Goal: Task Accomplishment & Management: Manage account settings

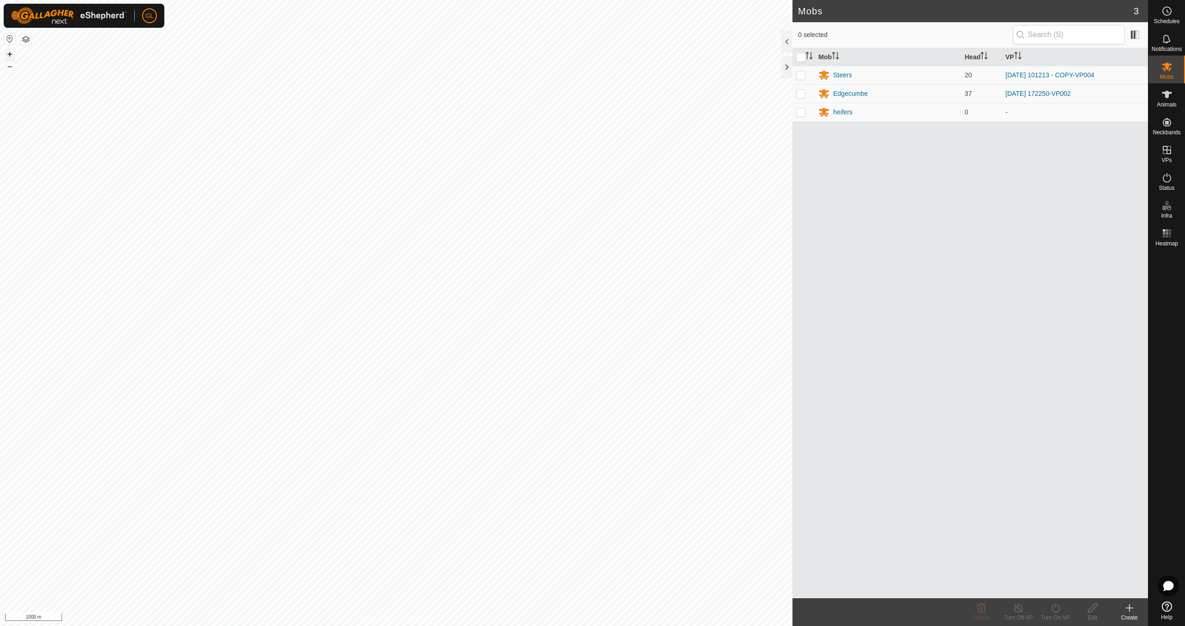
click at [11, 54] on button "+" at bounding box center [9, 54] width 11 height 11
click at [11, 53] on button "+" at bounding box center [9, 54] width 11 height 11
click at [7, 53] on button "+" at bounding box center [9, 54] width 11 height 11
click at [8, 53] on button "+" at bounding box center [9, 54] width 11 height 11
click at [841, 74] on div "Steers" at bounding box center [842, 75] width 19 height 10
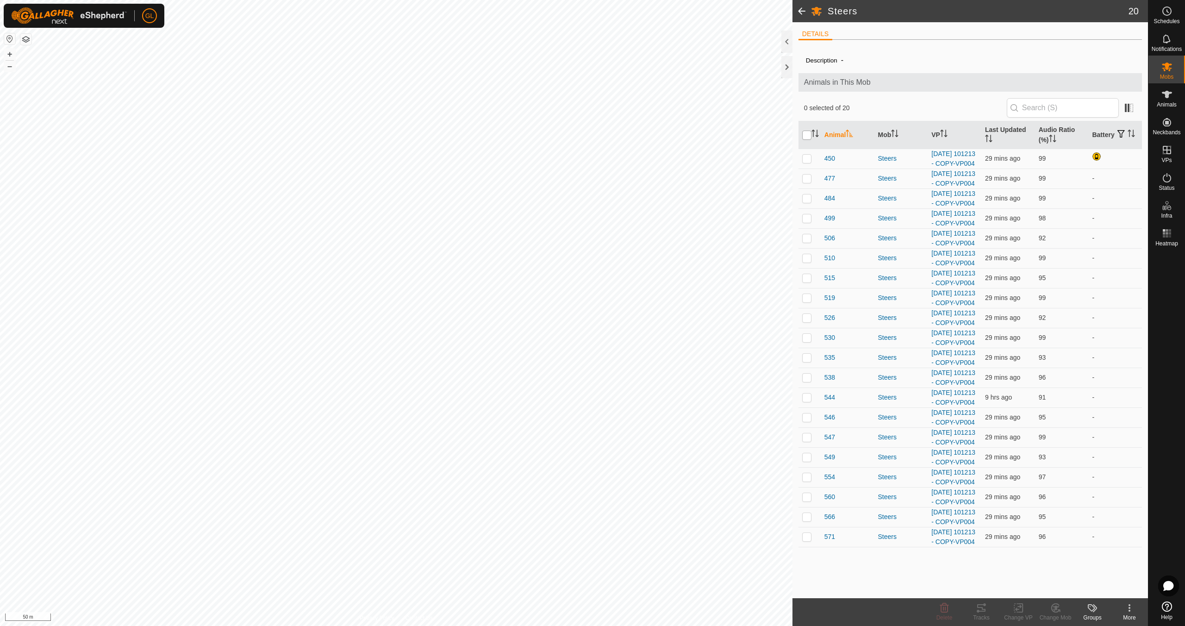
click at [807, 134] on input "checkbox" at bounding box center [806, 134] width 9 height 9
checkbox input "true"
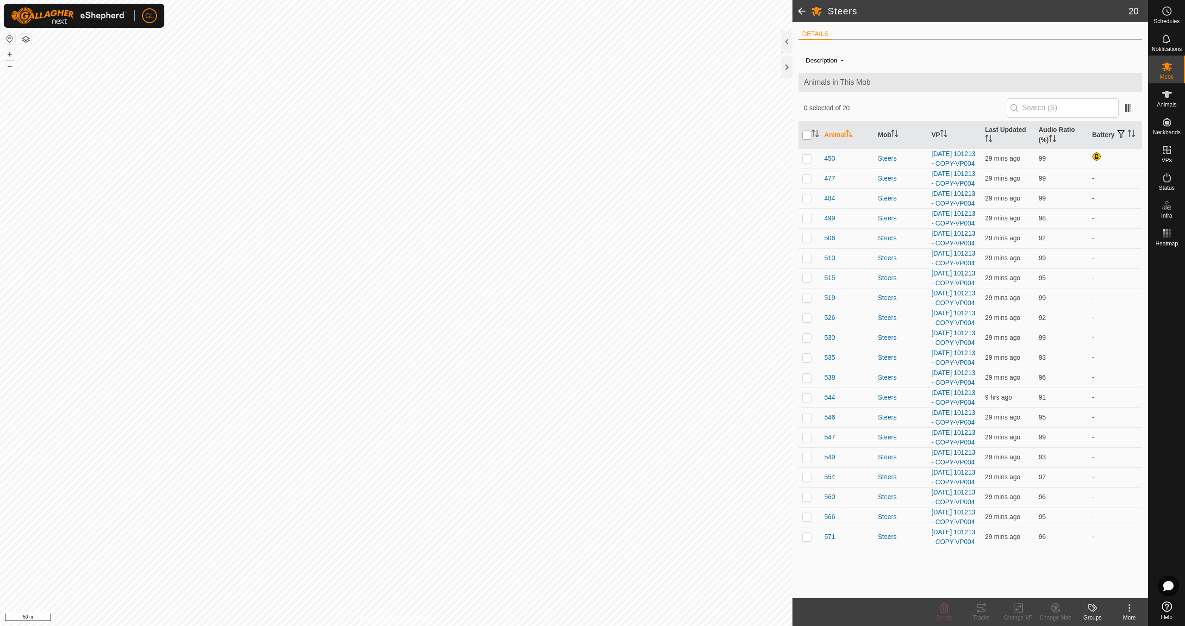
checkbox input "true"
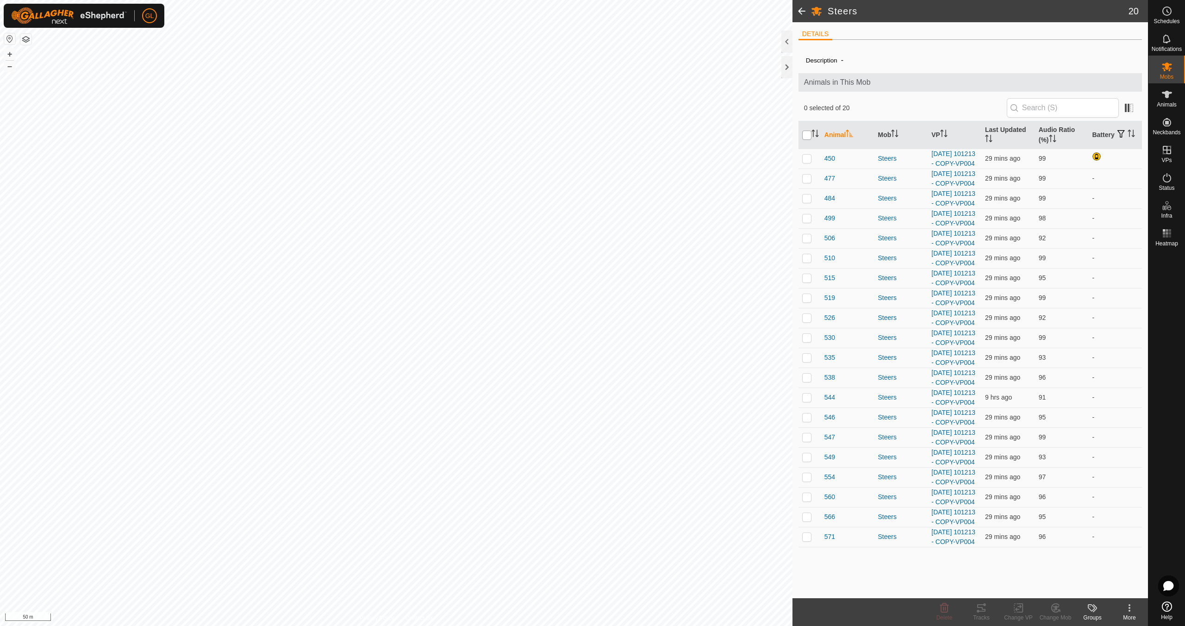
checkbox input "true"
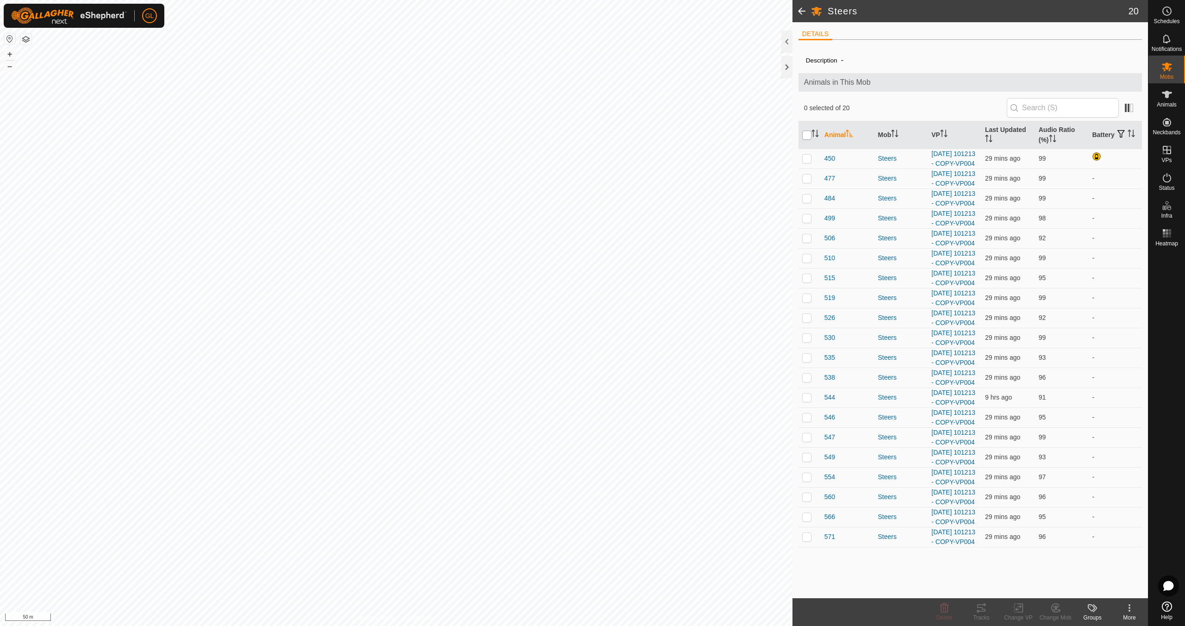
checkbox input "true"
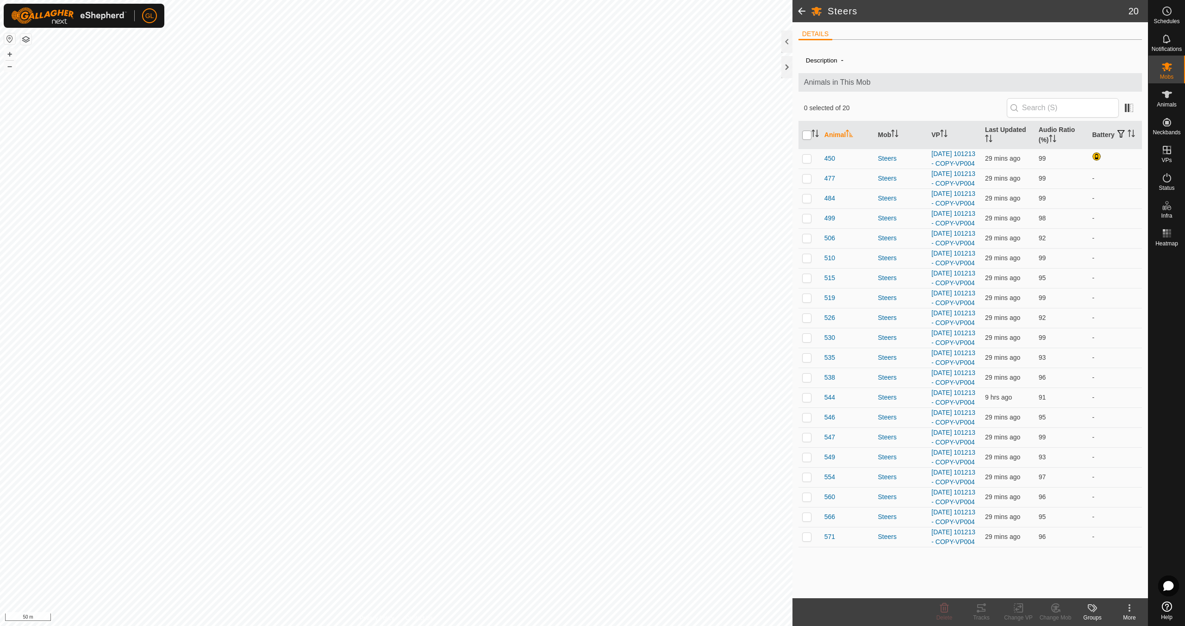
checkbox input "true"
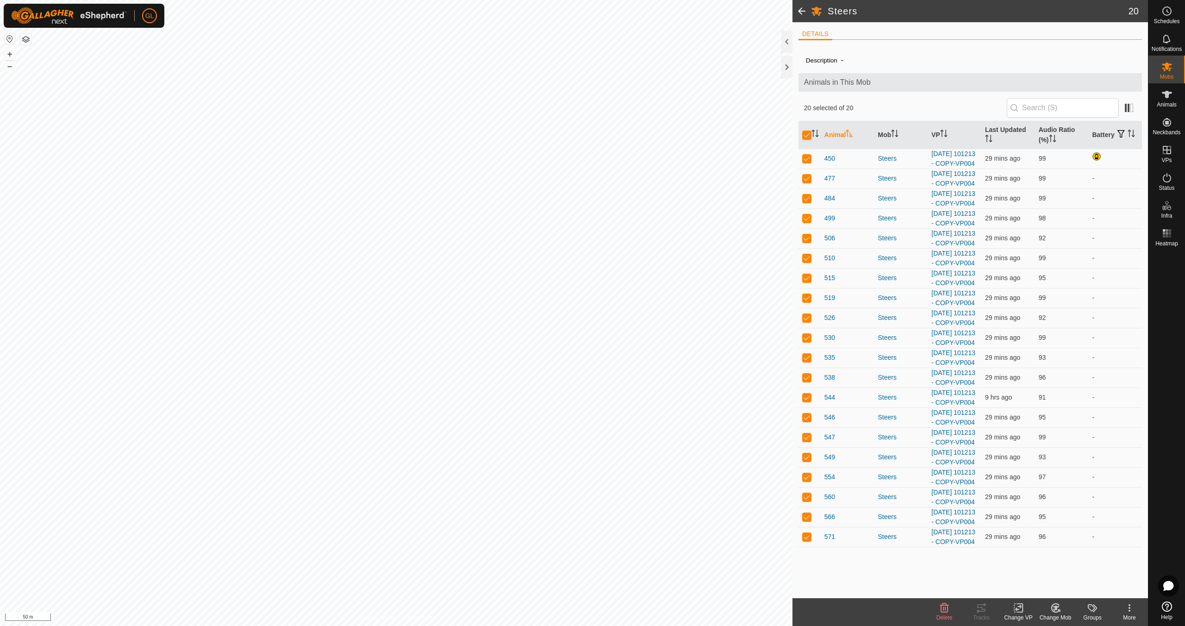
click at [1022, 609] on icon at bounding box center [1020, 607] width 4 height 8
click at [1043, 569] on link "Choose VP..." at bounding box center [1046, 568] width 92 height 19
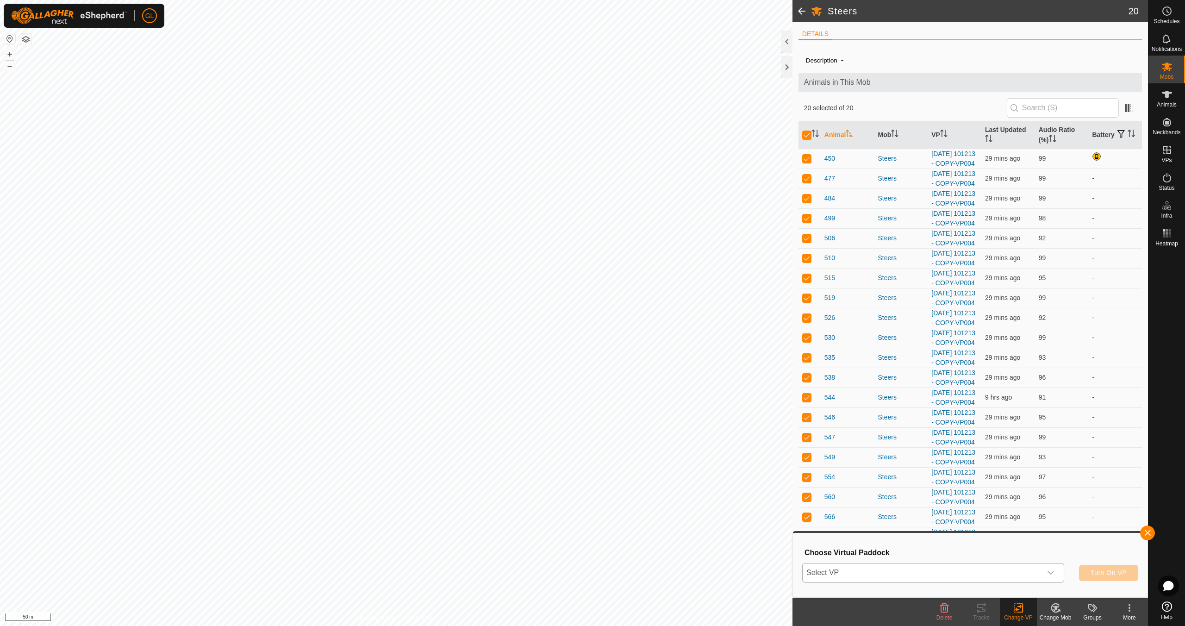
click at [1053, 574] on icon "dropdown trigger" at bounding box center [1050, 572] width 7 height 7
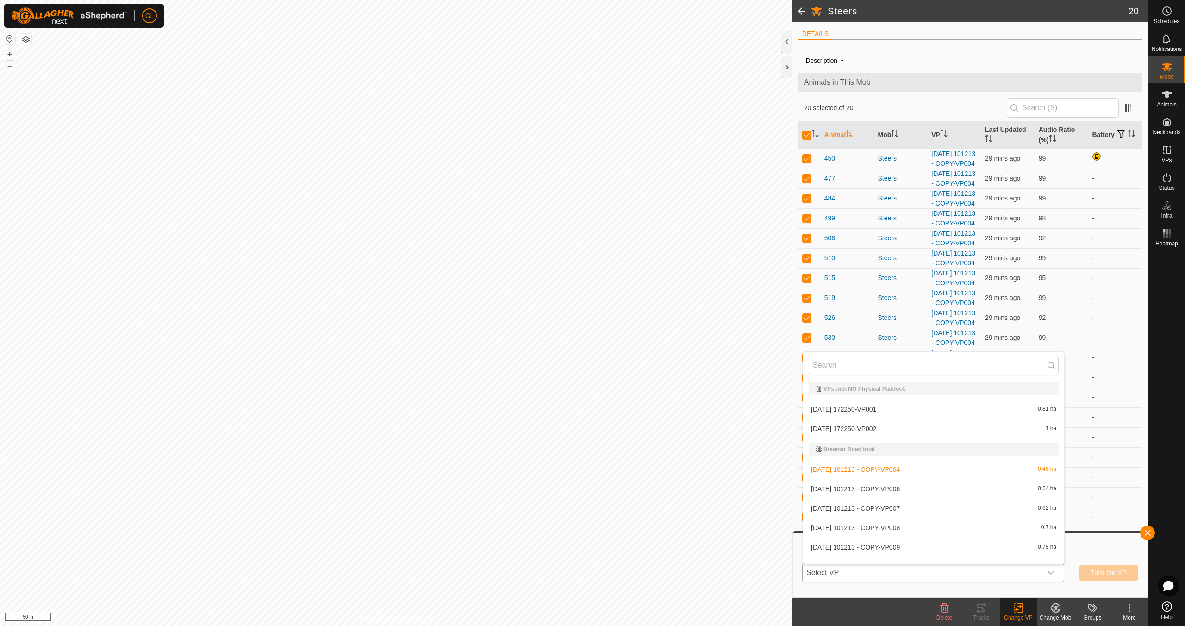
scroll to position [12, 0]
click at [949, 475] on li "[DATE] 101213 - COPY-VP006 0.54 ha" at bounding box center [933, 476] width 261 height 19
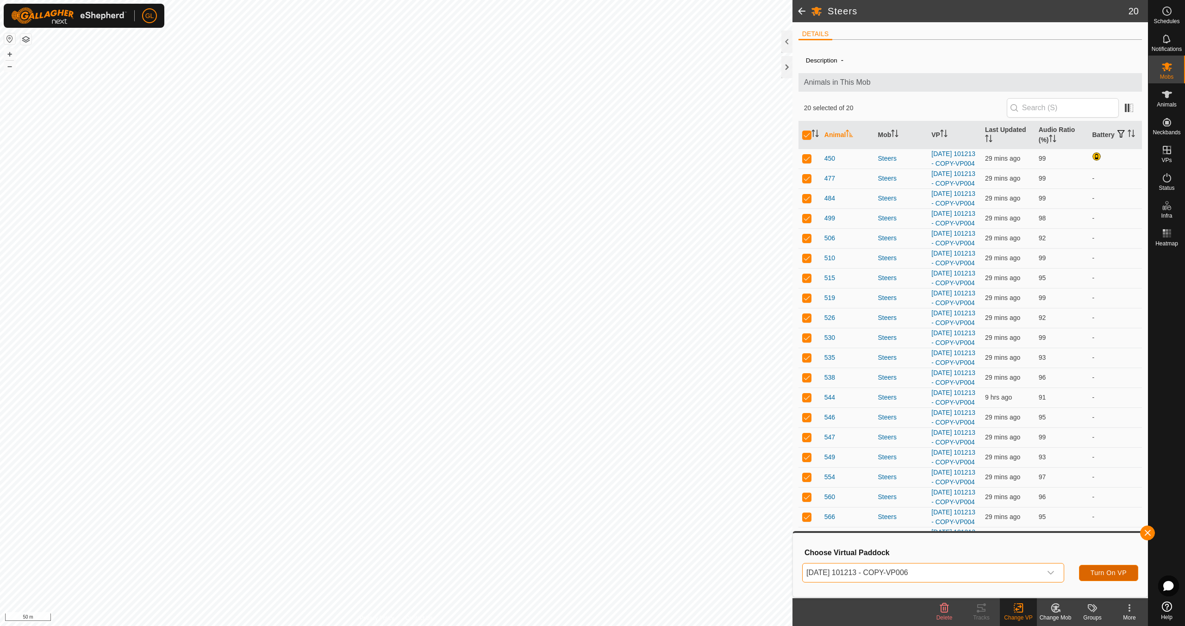
click at [1110, 575] on span "Turn On VP" at bounding box center [1108, 572] width 36 height 7
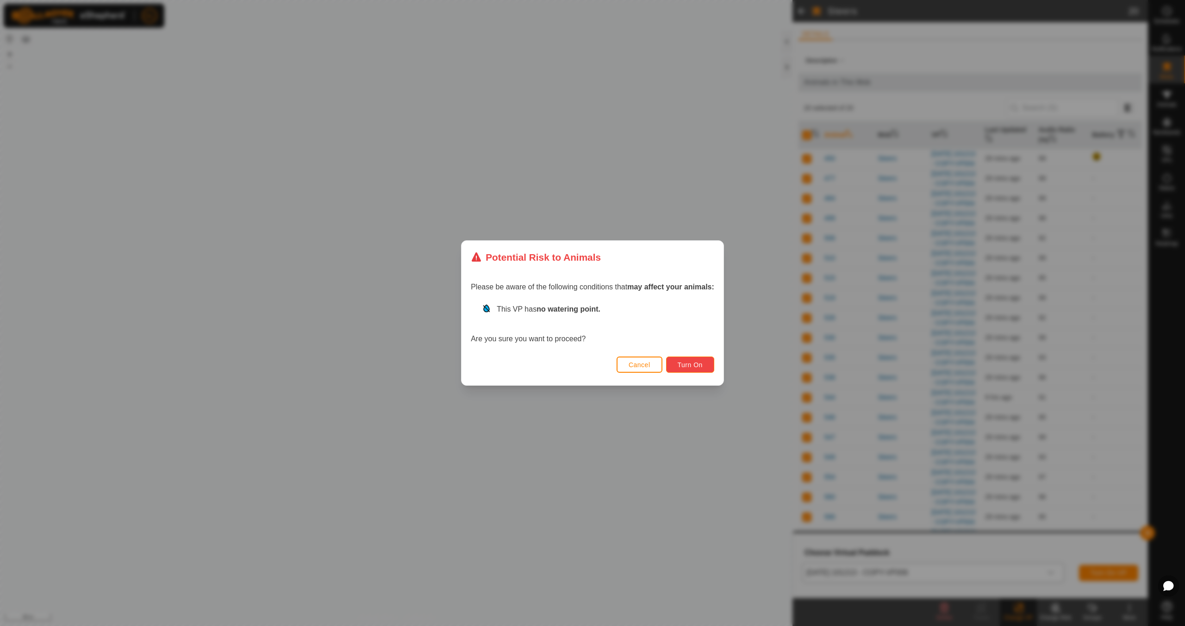
click at [691, 365] on span "Turn On" at bounding box center [689, 364] width 25 height 7
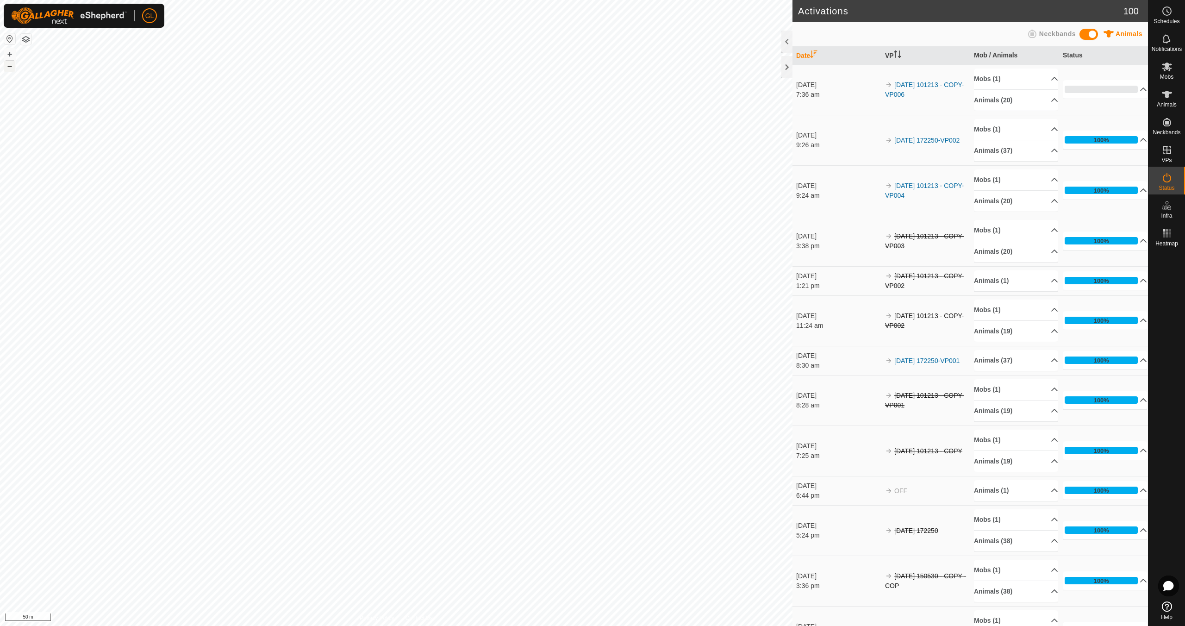
click at [9, 67] on button "–" at bounding box center [9, 66] width 11 height 11
click at [8, 67] on button "–" at bounding box center [9, 66] width 11 height 11
click at [10, 54] on button "+" at bounding box center [9, 54] width 11 height 11
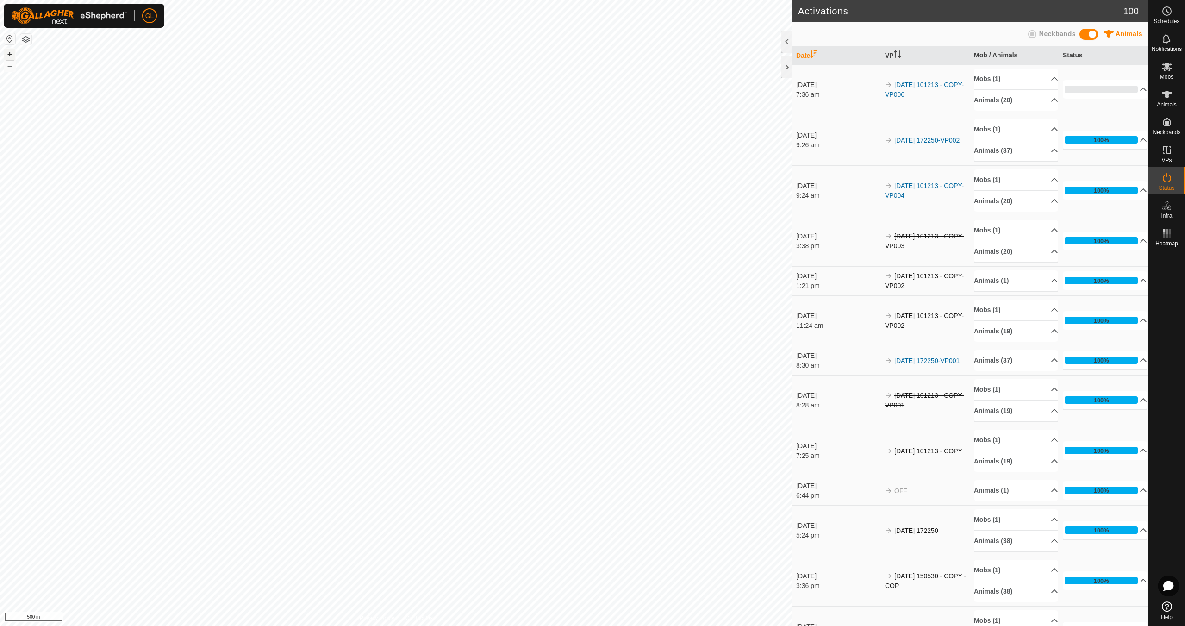
click at [10, 54] on button "+" at bounding box center [9, 54] width 11 height 11
click at [9, 52] on button "+" at bounding box center [9, 54] width 11 height 11
click at [12, 53] on button "+" at bounding box center [9, 54] width 11 height 11
click at [1114, 148] on link "In Rotation" at bounding box center [1107, 149] width 79 height 19
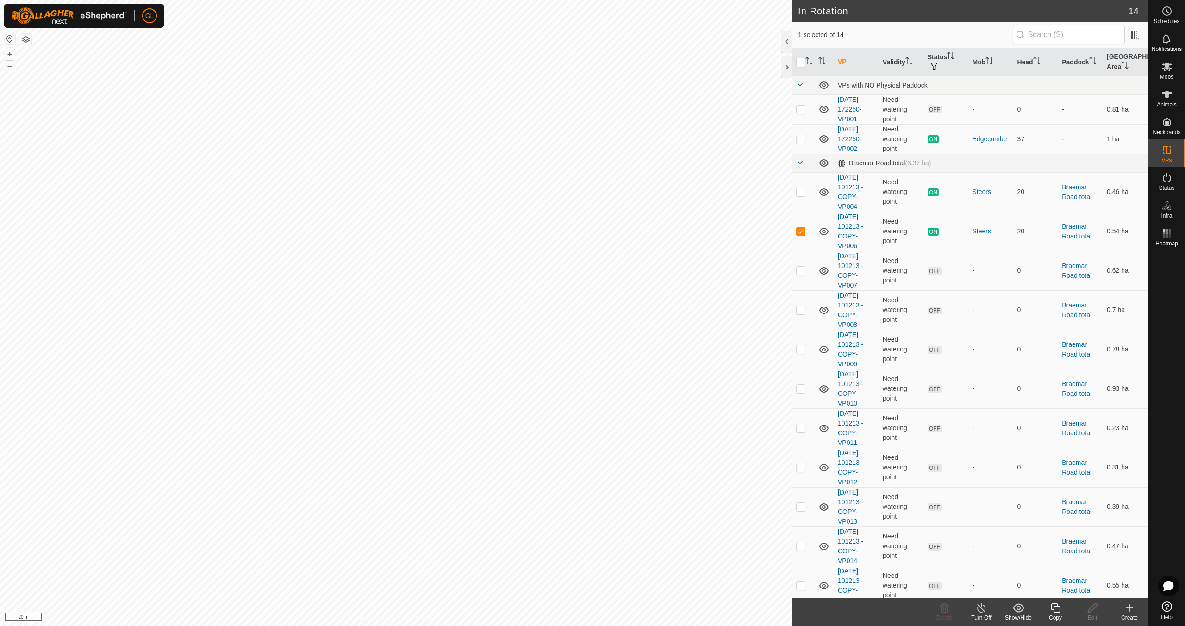
click at [1056, 611] on icon at bounding box center [1056, 607] width 12 height 11
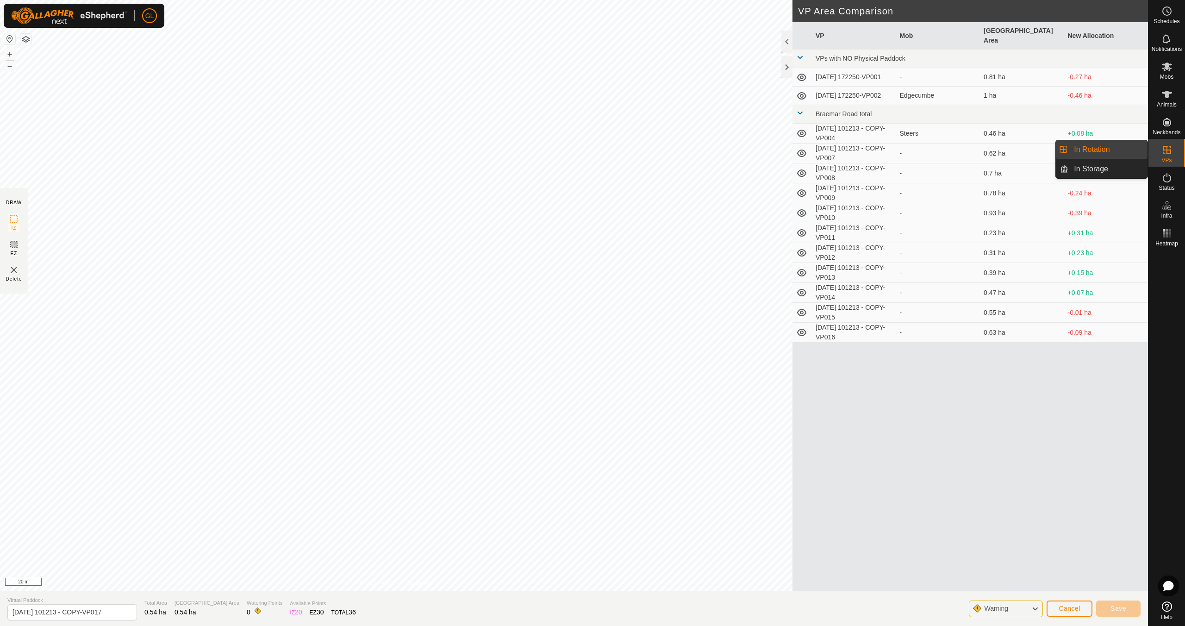
drag, startPoint x: 1146, startPoint y: 151, endPoint x: 1087, endPoint y: 148, distance: 59.3
click at [1087, 148] on link "In Rotation" at bounding box center [1107, 149] width 79 height 19
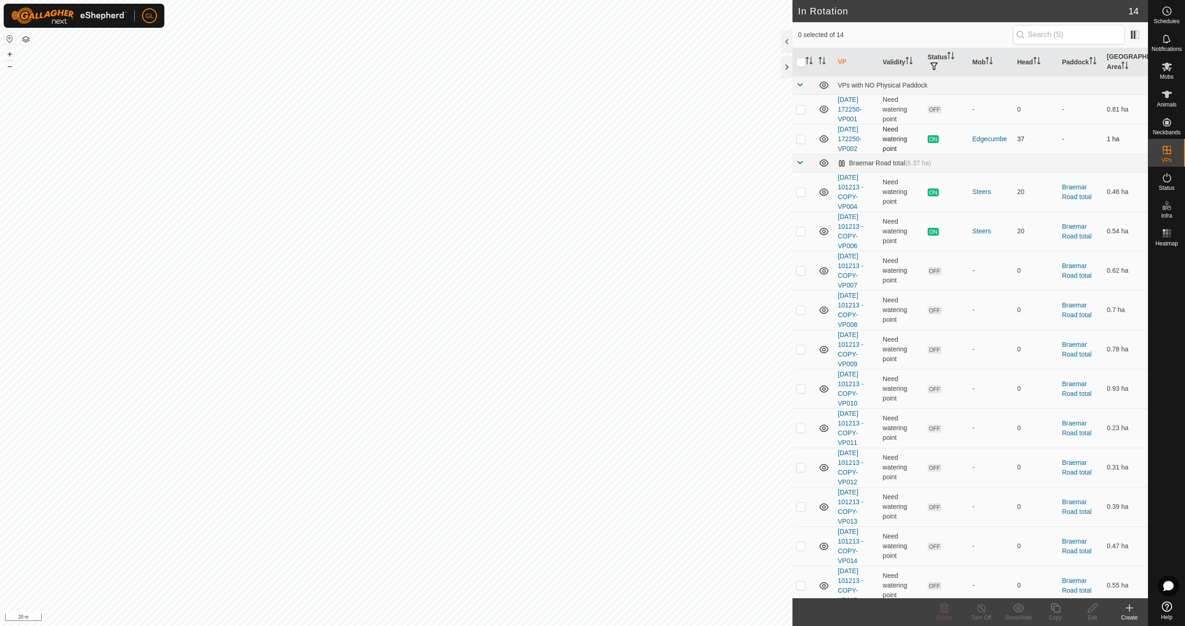
click at [801, 140] on p-checkbox at bounding box center [800, 138] width 9 height 7
checkbox input "true"
click at [1054, 609] on icon at bounding box center [1056, 607] width 12 height 11
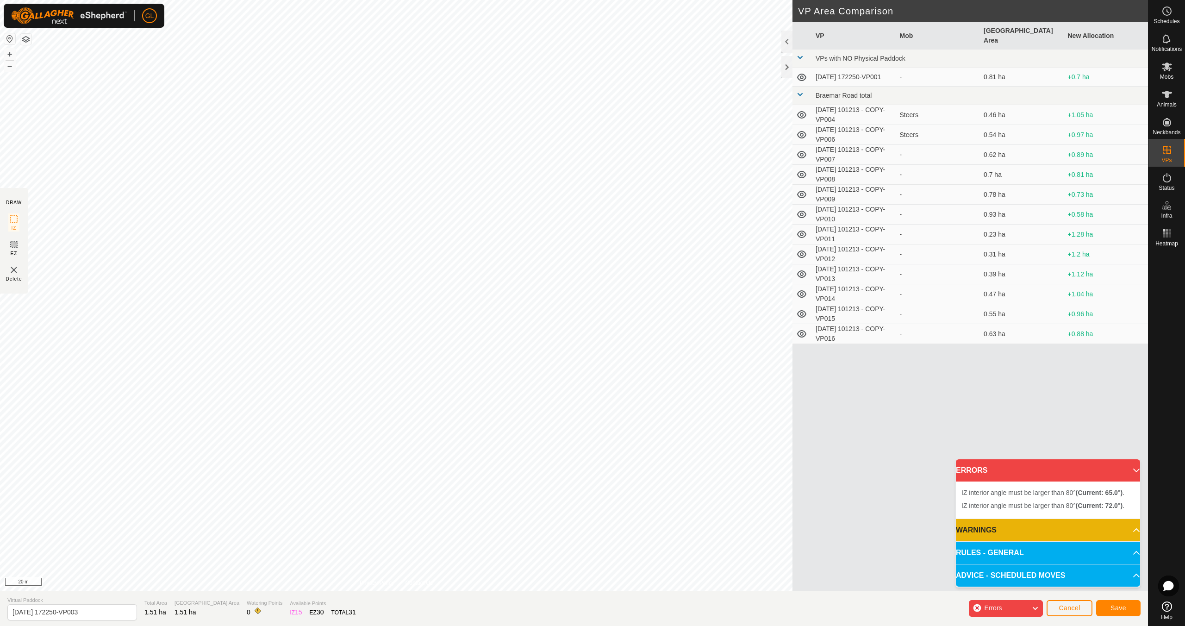
click at [1035, 608] on icon at bounding box center [1034, 608] width 7 height 12
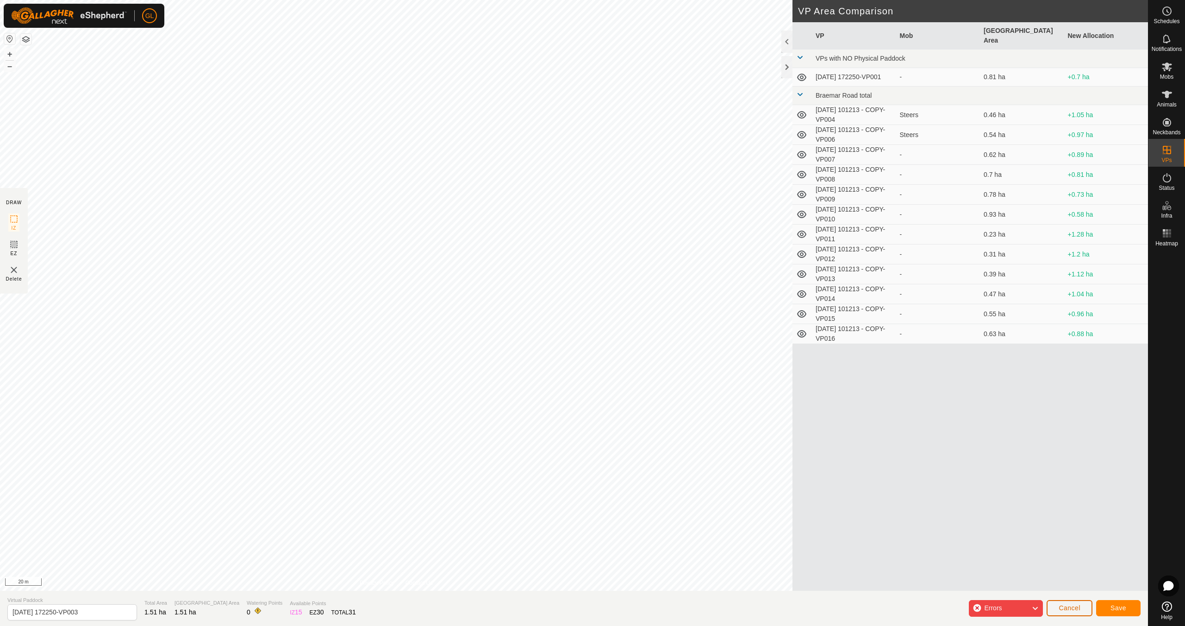
click at [1065, 605] on span "Cancel" at bounding box center [1069, 607] width 22 height 7
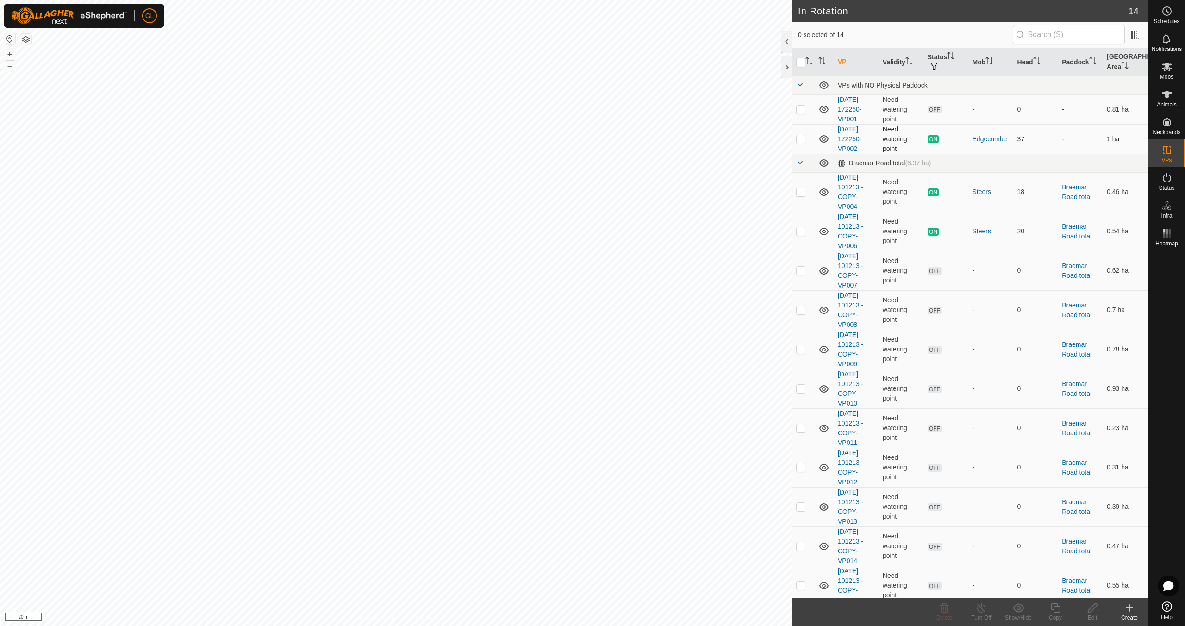
click at [802, 139] on p-checkbox at bounding box center [800, 138] width 9 height 7
checkbox input "true"
click at [1053, 613] on div "Copy" at bounding box center [1055, 617] width 37 height 8
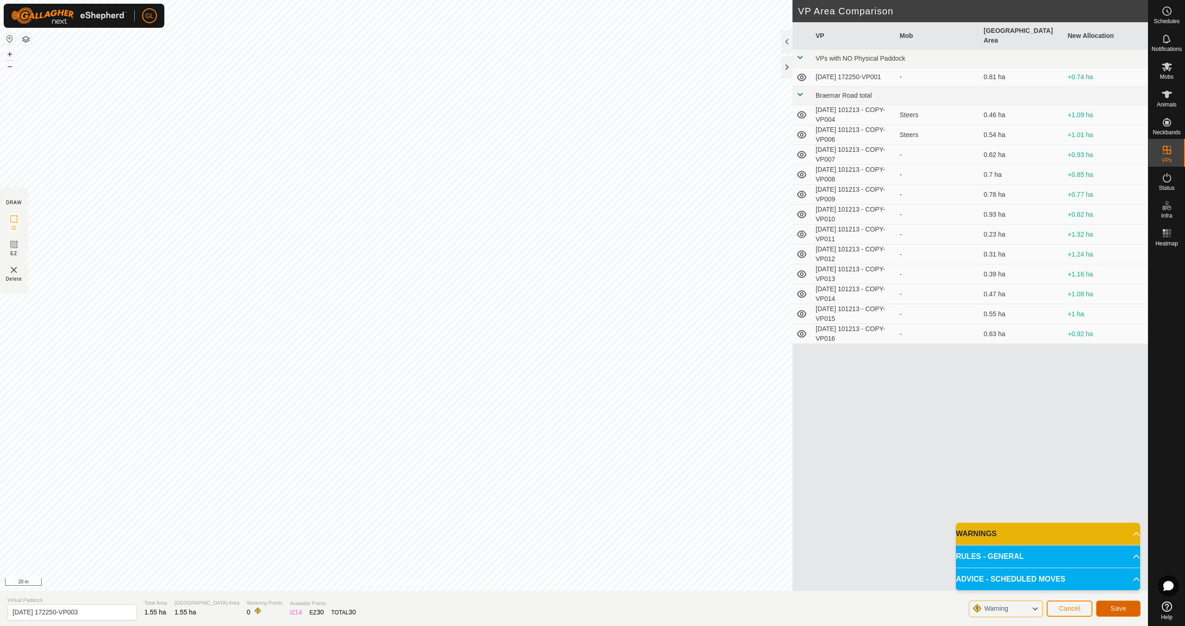
click at [1118, 609] on span "Save" at bounding box center [1118, 607] width 16 height 7
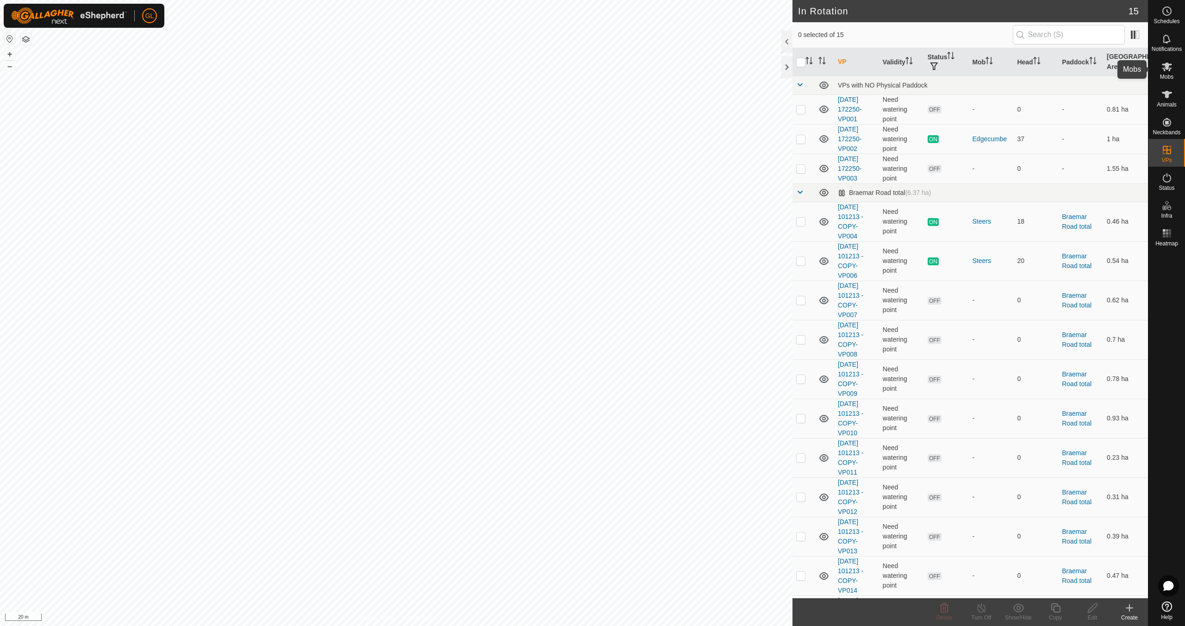
click at [1168, 74] on span "Mobs" at bounding box center [1166, 77] width 13 height 6
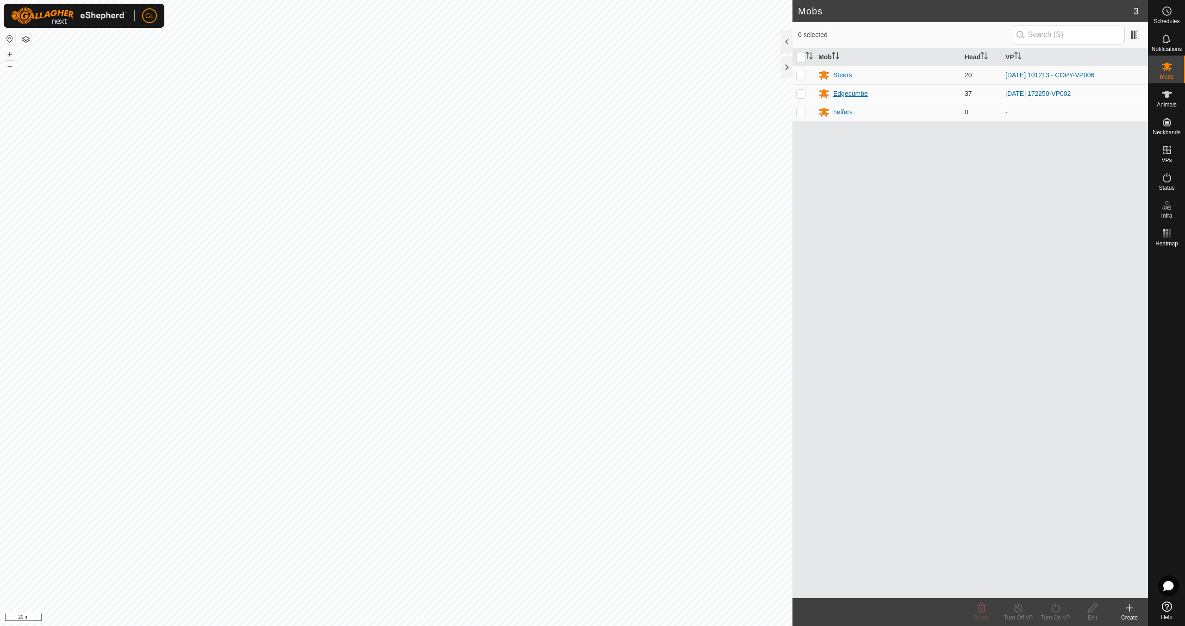
click at [857, 93] on div "Edgecumbe" at bounding box center [850, 94] width 35 height 10
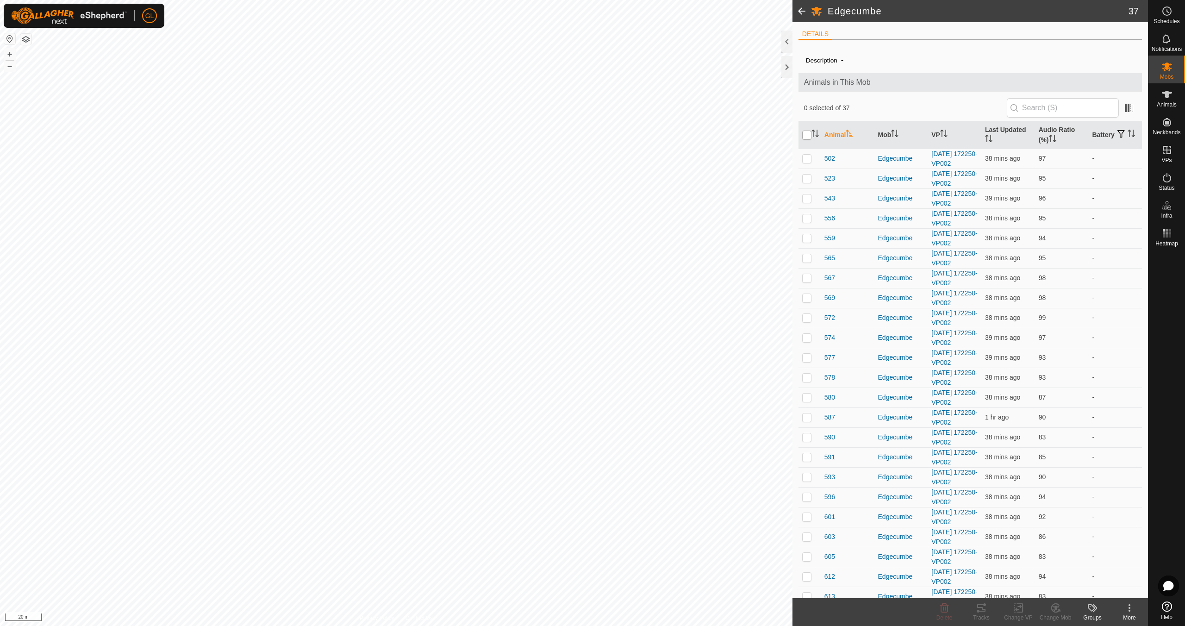
click at [808, 134] on input "checkbox" at bounding box center [806, 134] width 9 height 9
checkbox input "true"
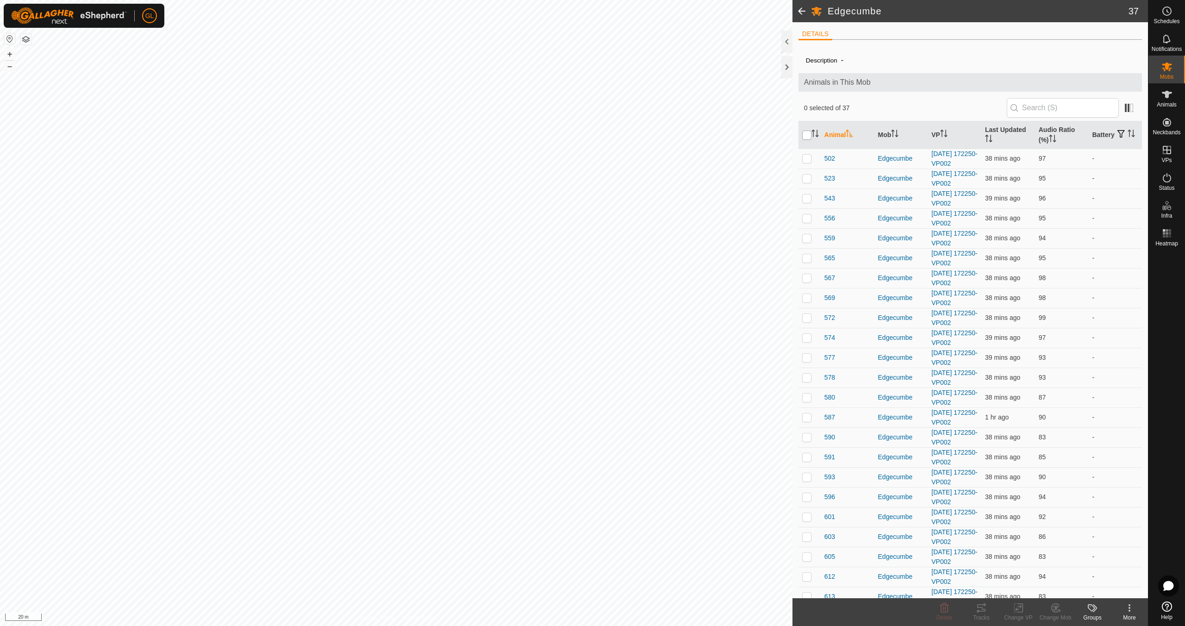
checkbox input "true"
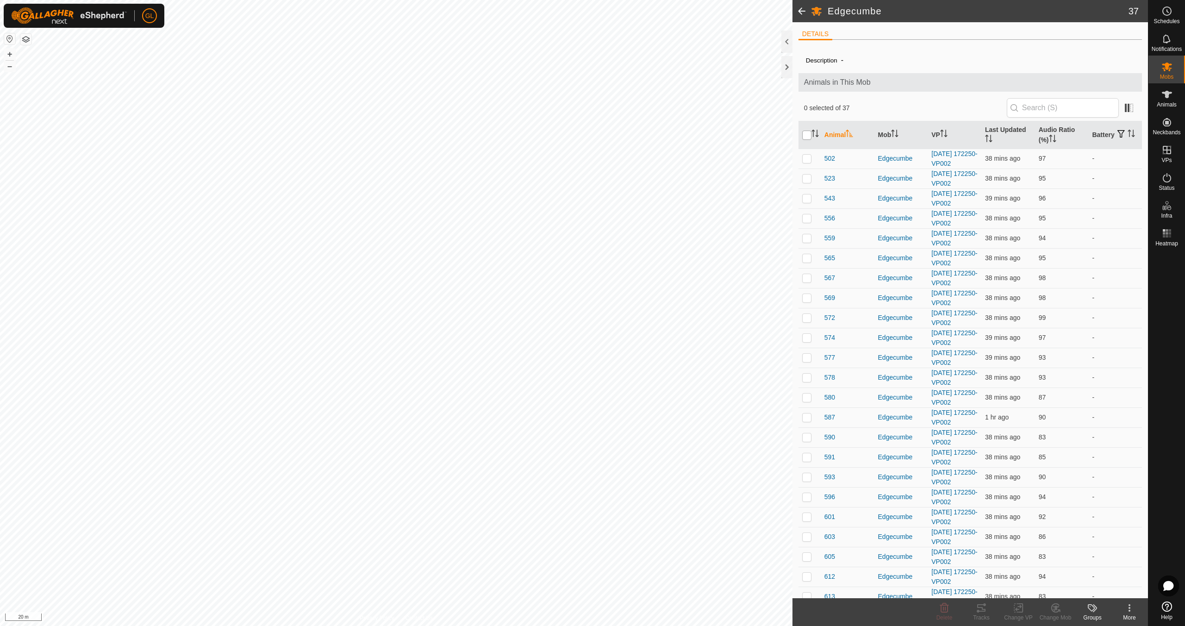
checkbox input "true"
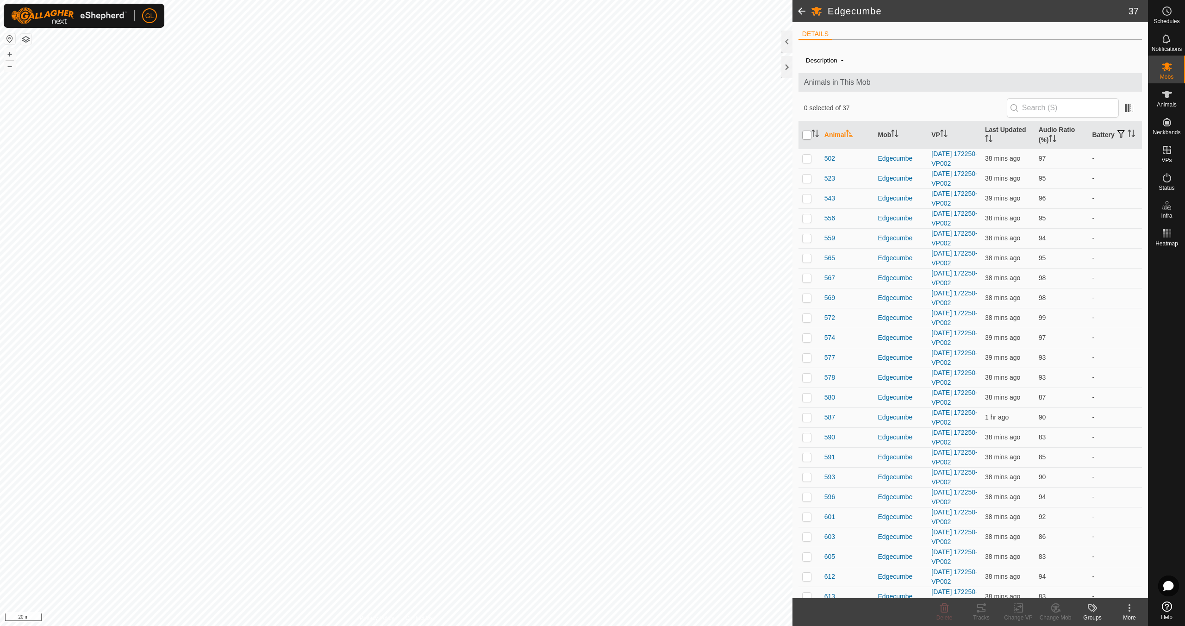
checkbox input "true"
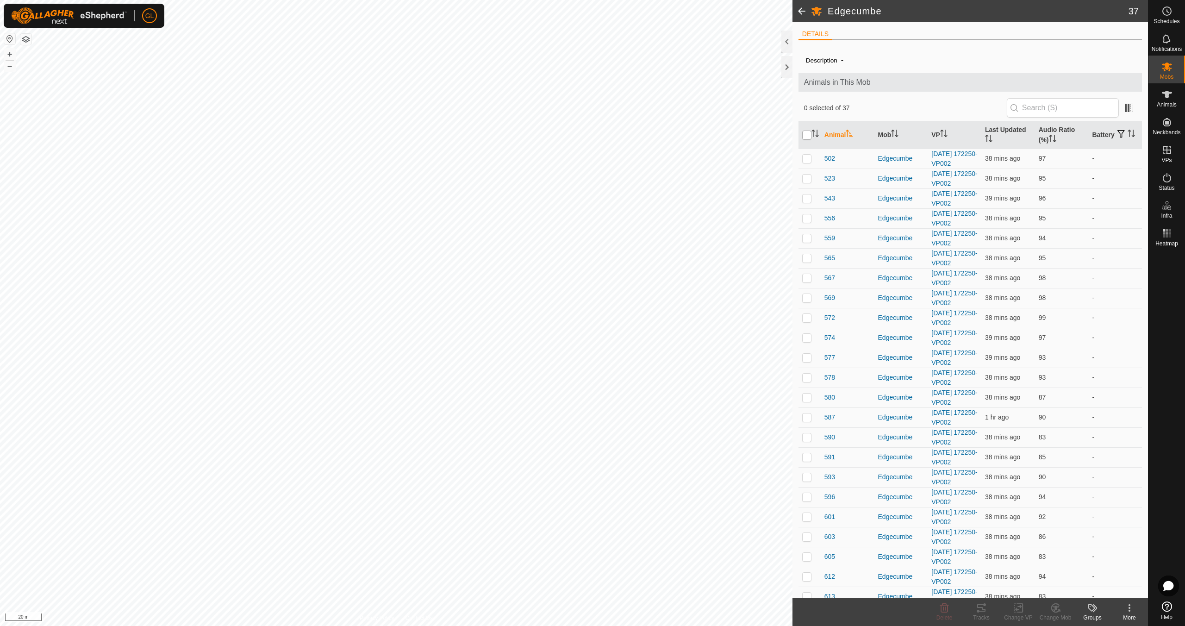
checkbox input "true"
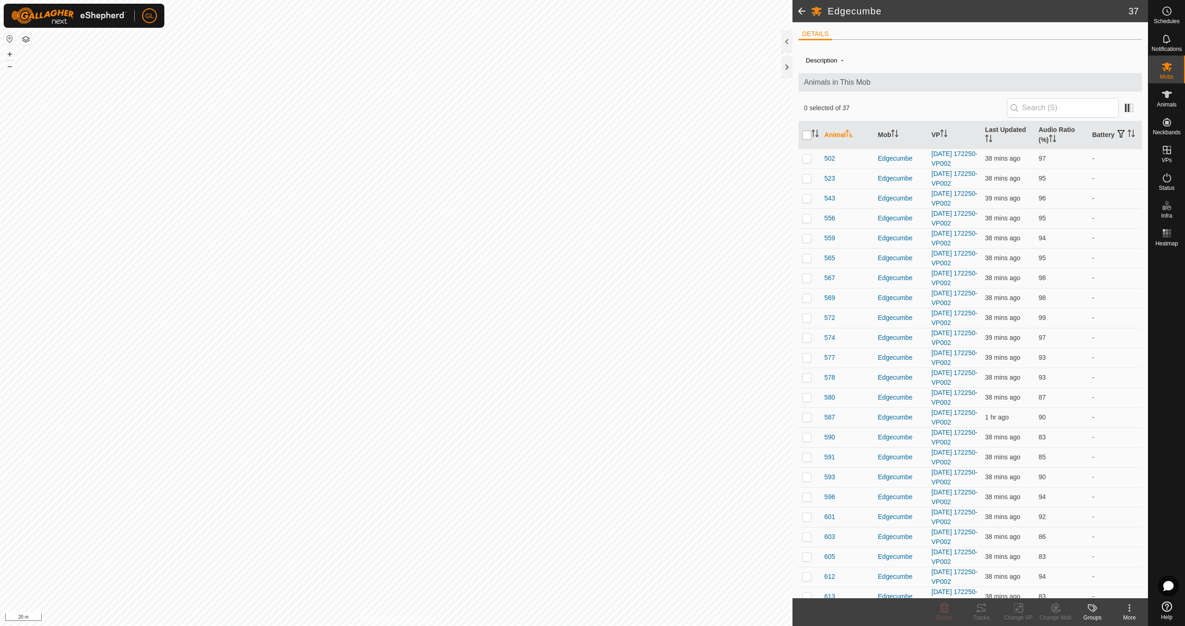
checkbox input "true"
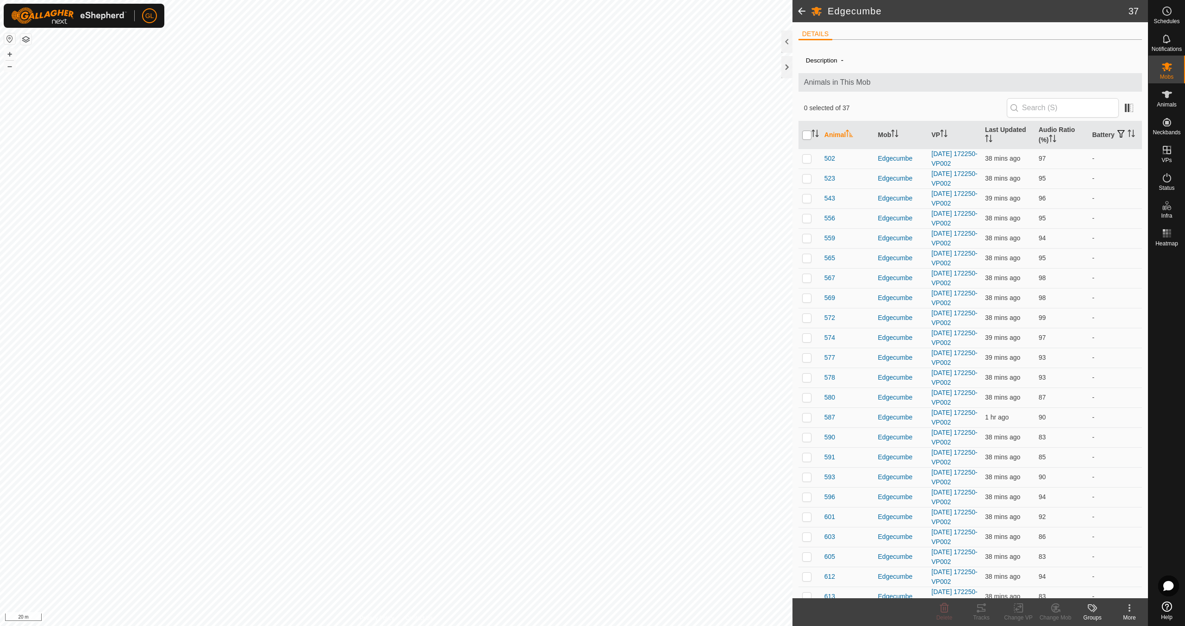
checkbox input "true"
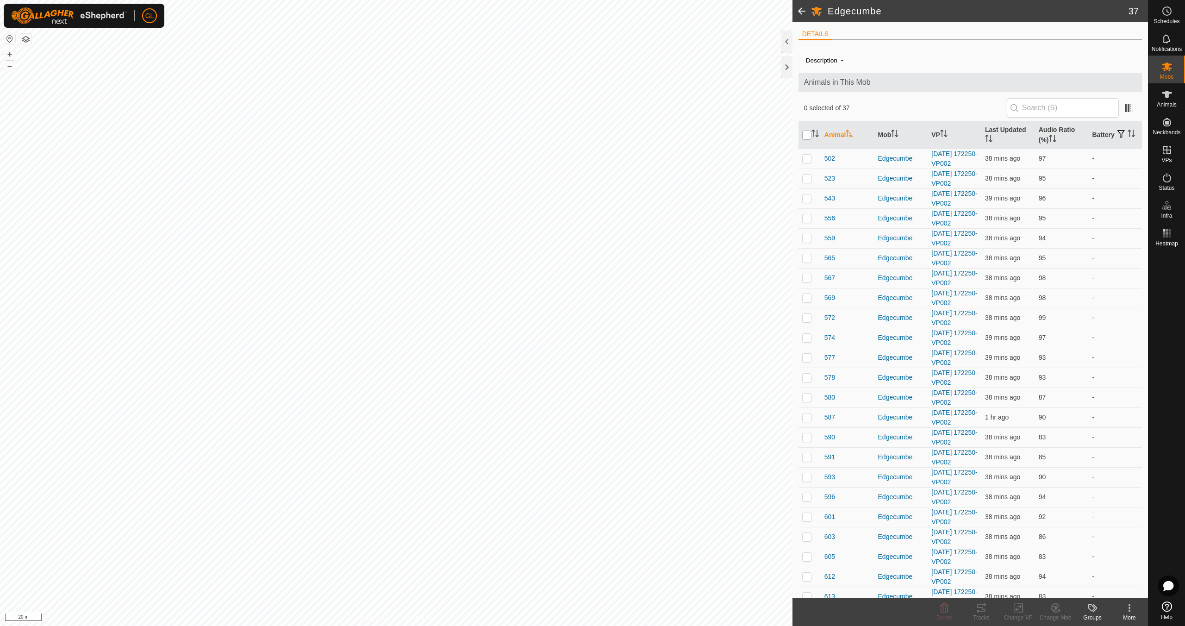
checkbox input "true"
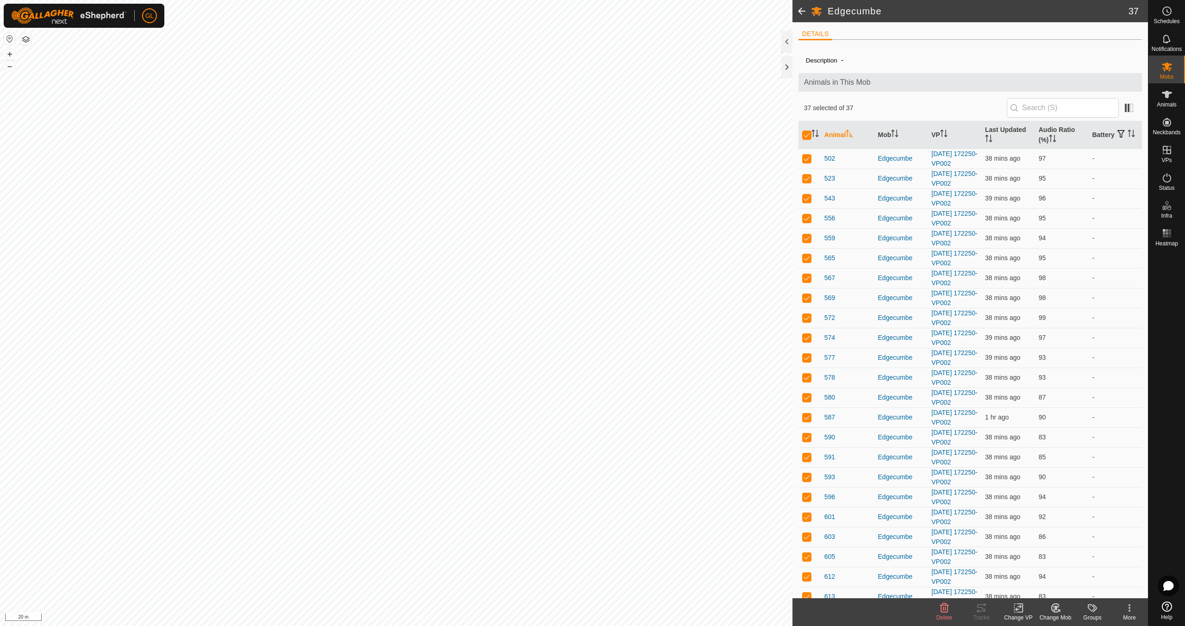
click at [1019, 610] on icon at bounding box center [1019, 607] width 12 height 11
click at [1035, 568] on link "Choose VP..." at bounding box center [1046, 568] width 92 height 19
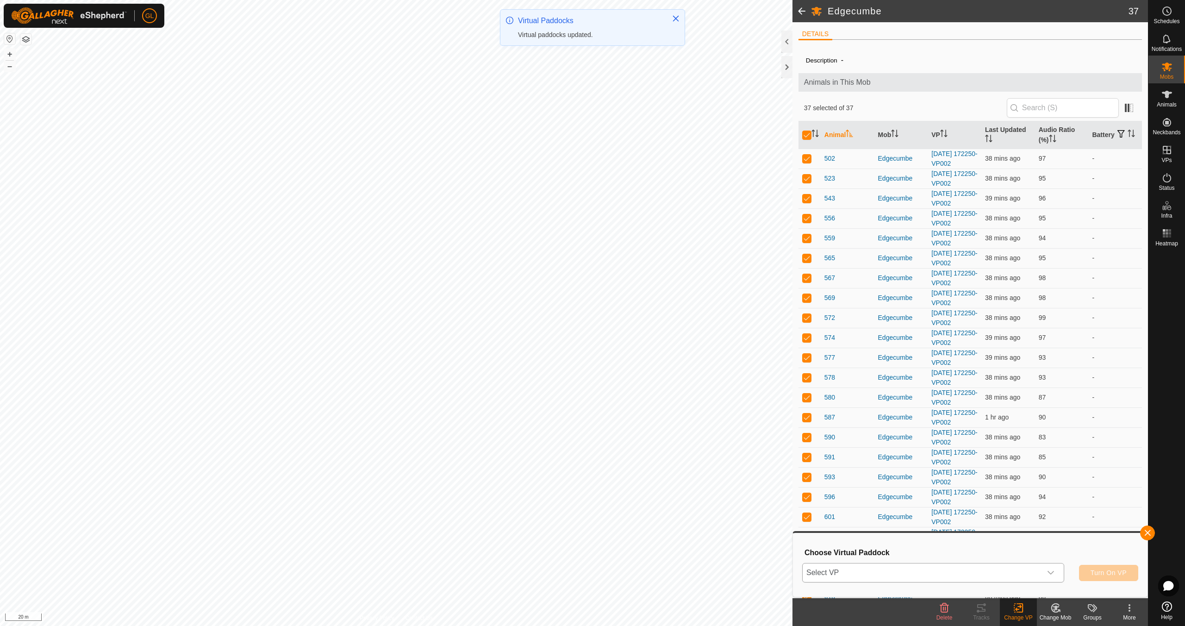
click at [1050, 571] on icon "dropdown trigger" at bounding box center [1050, 572] width 7 height 7
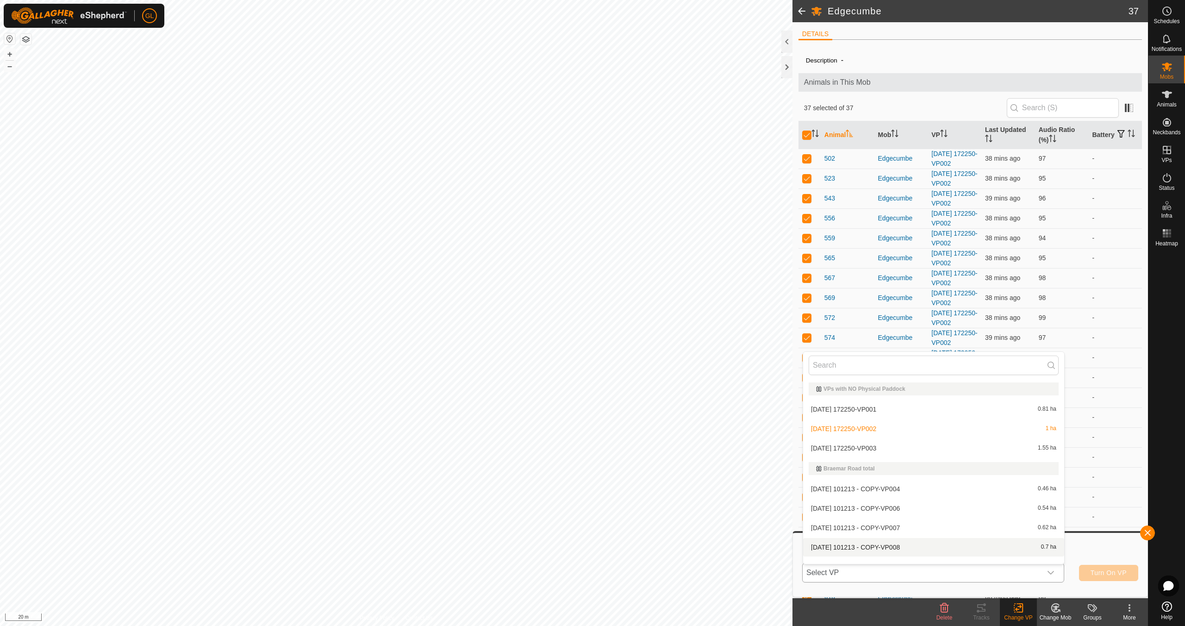
scroll to position [12, 0]
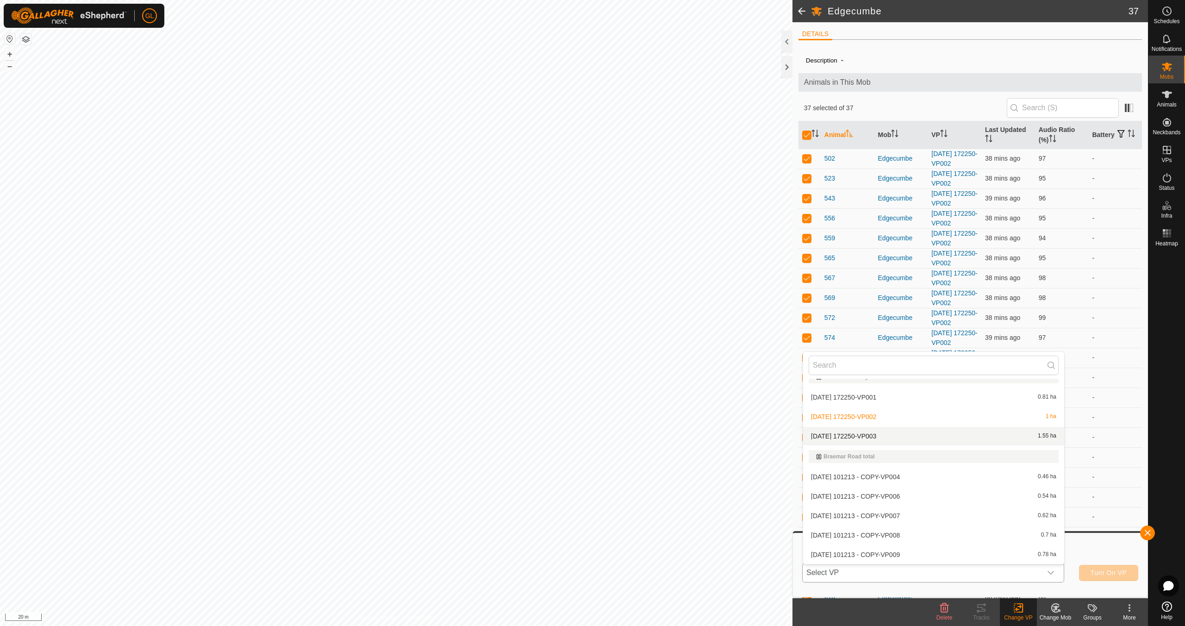
click at [885, 435] on li "[DATE] 172250-VP003 1.55 ha" at bounding box center [933, 436] width 261 height 19
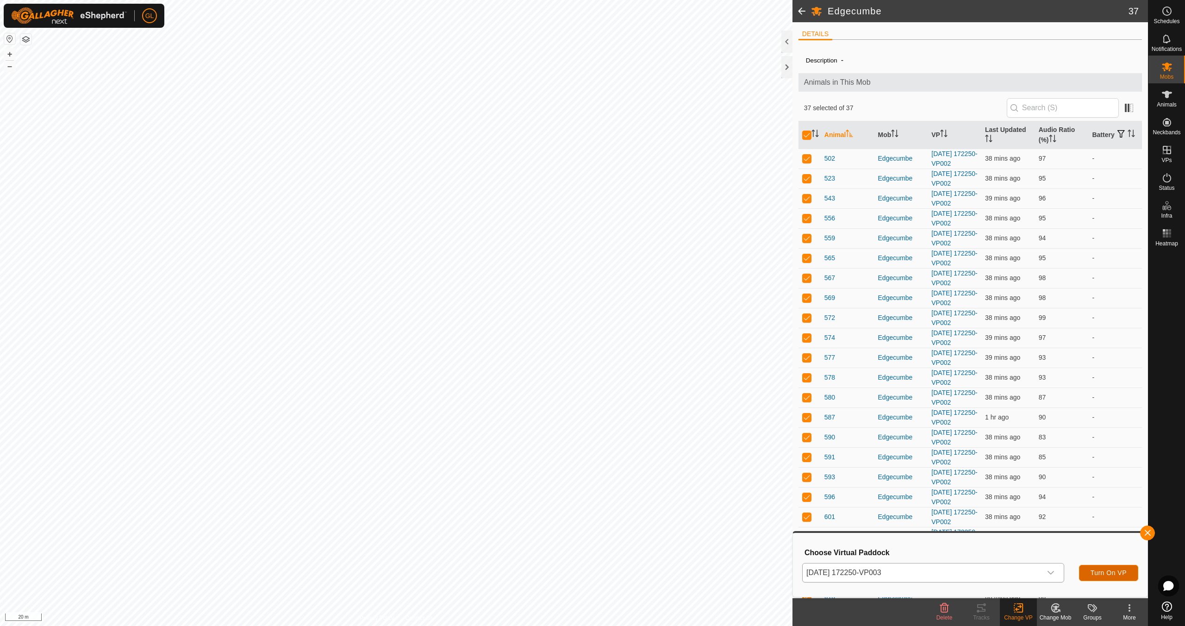
click at [1112, 575] on span "Turn On VP" at bounding box center [1108, 572] width 36 height 7
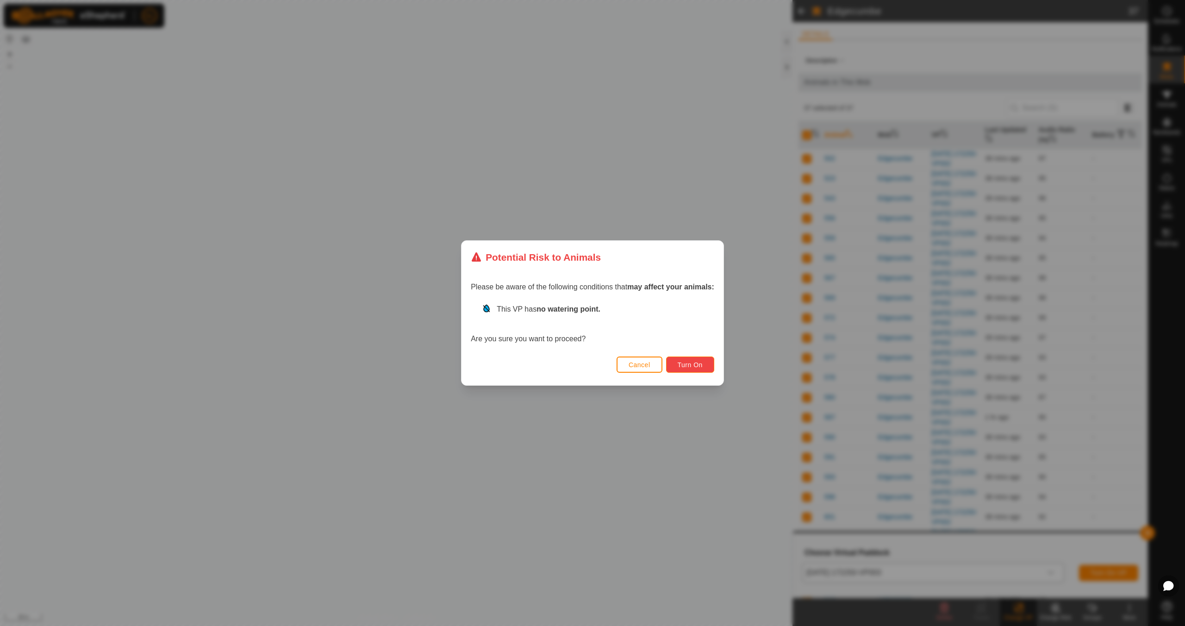
click at [685, 362] on span "Turn On" at bounding box center [689, 364] width 25 height 7
